Goal: Find specific page/section: Find specific page/section

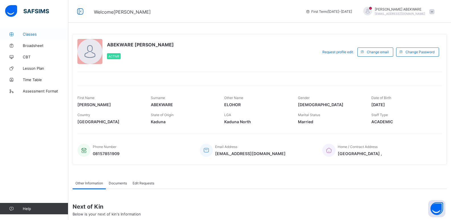
click at [36, 35] on span "Classes" at bounding box center [46, 34] width 46 height 5
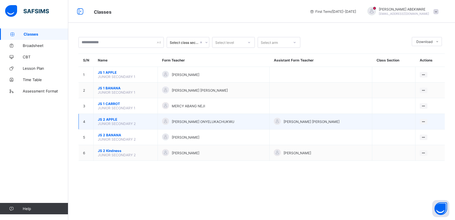
click at [110, 121] on span "JUNIOR SECONDARY 2" at bounding box center [117, 123] width 38 height 4
click at [123, 121] on span "JS 2 APPLE" at bounding box center [125, 119] width 55 height 4
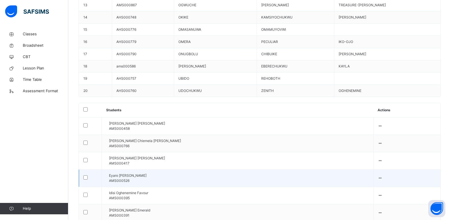
scroll to position [379, 0]
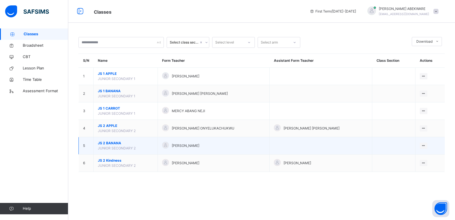
click at [115, 145] on span "JS 2 BANANA" at bounding box center [125, 142] width 55 height 5
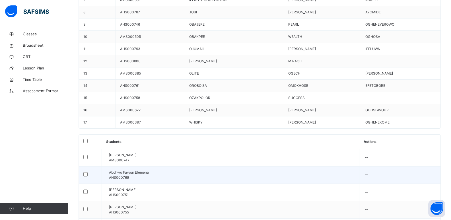
scroll to position [319, 0]
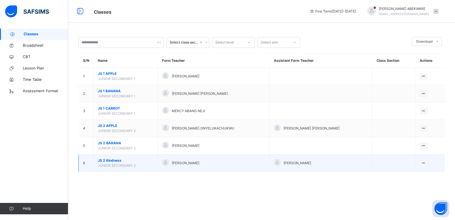
click at [113, 158] on span "JS 2 Kindness" at bounding box center [125, 160] width 55 height 5
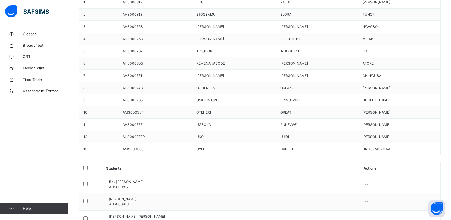
scroll to position [239, 0]
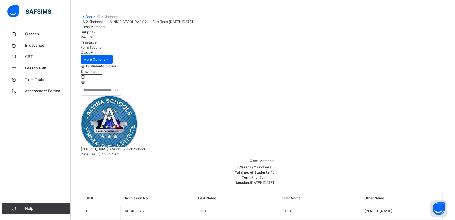
scroll to position [0, 0]
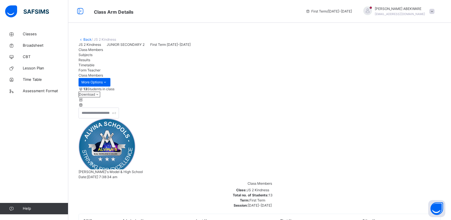
click at [434, 13] on span at bounding box center [431, 11] width 5 height 5
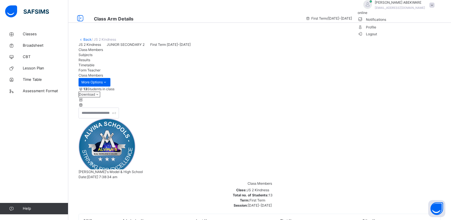
click at [377, 37] on span "Logout" at bounding box center [367, 34] width 20 height 6
